Goal: Share content

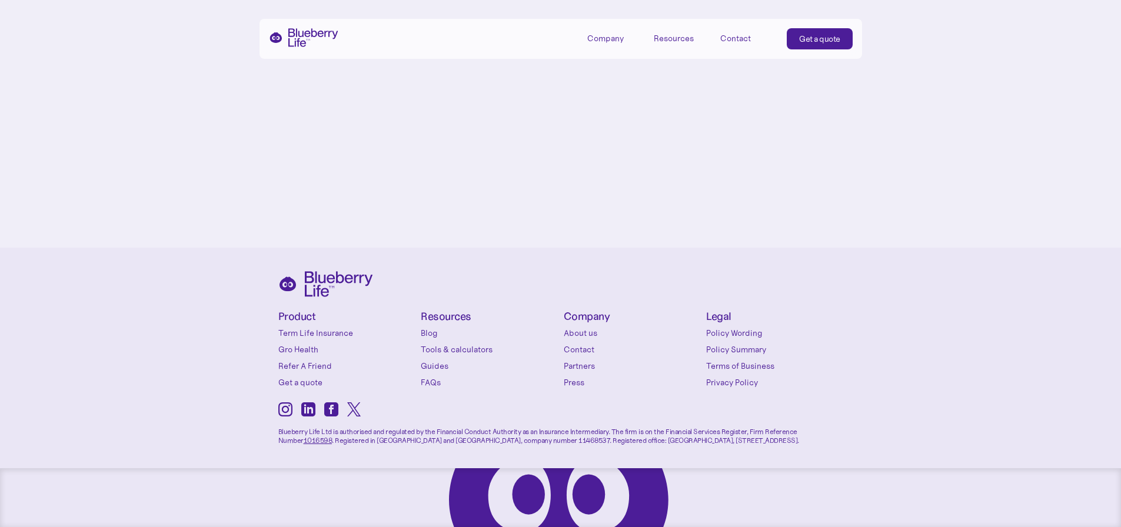
scroll to position [5497, 0]
click at [320, 370] on link "Refer A Friend" at bounding box center [346, 366] width 137 height 12
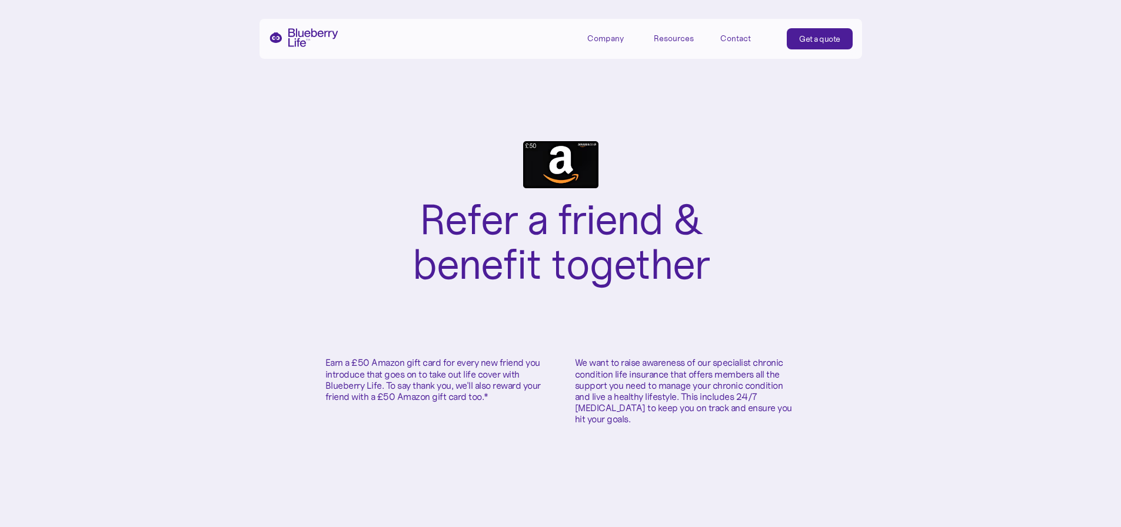
click at [598, 45] on div "Company" at bounding box center [613, 37] width 53 height 19
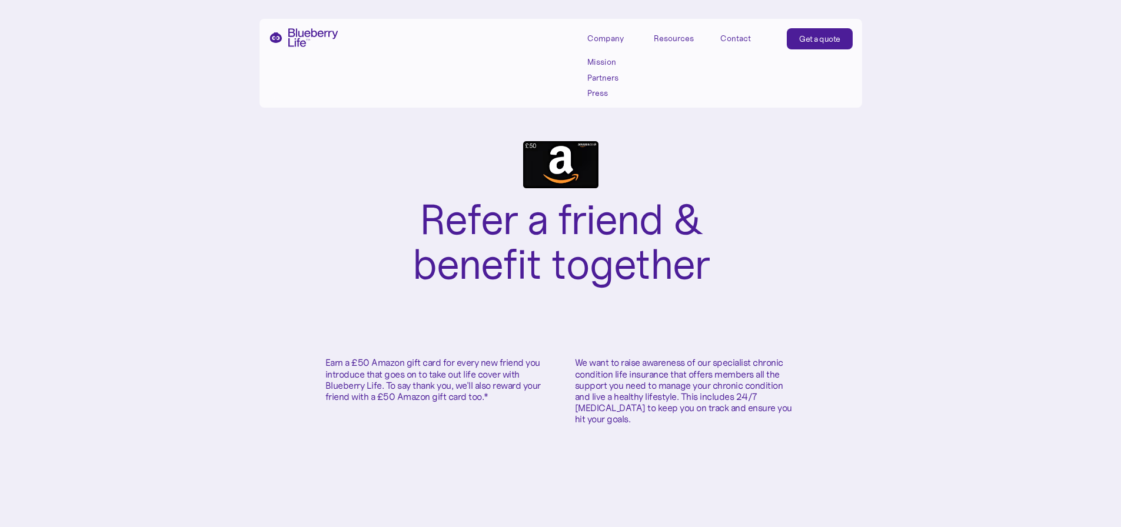
click at [295, 32] on img "home" at bounding box center [303, 37] width 69 height 19
